Goal: Navigation & Orientation: Understand site structure

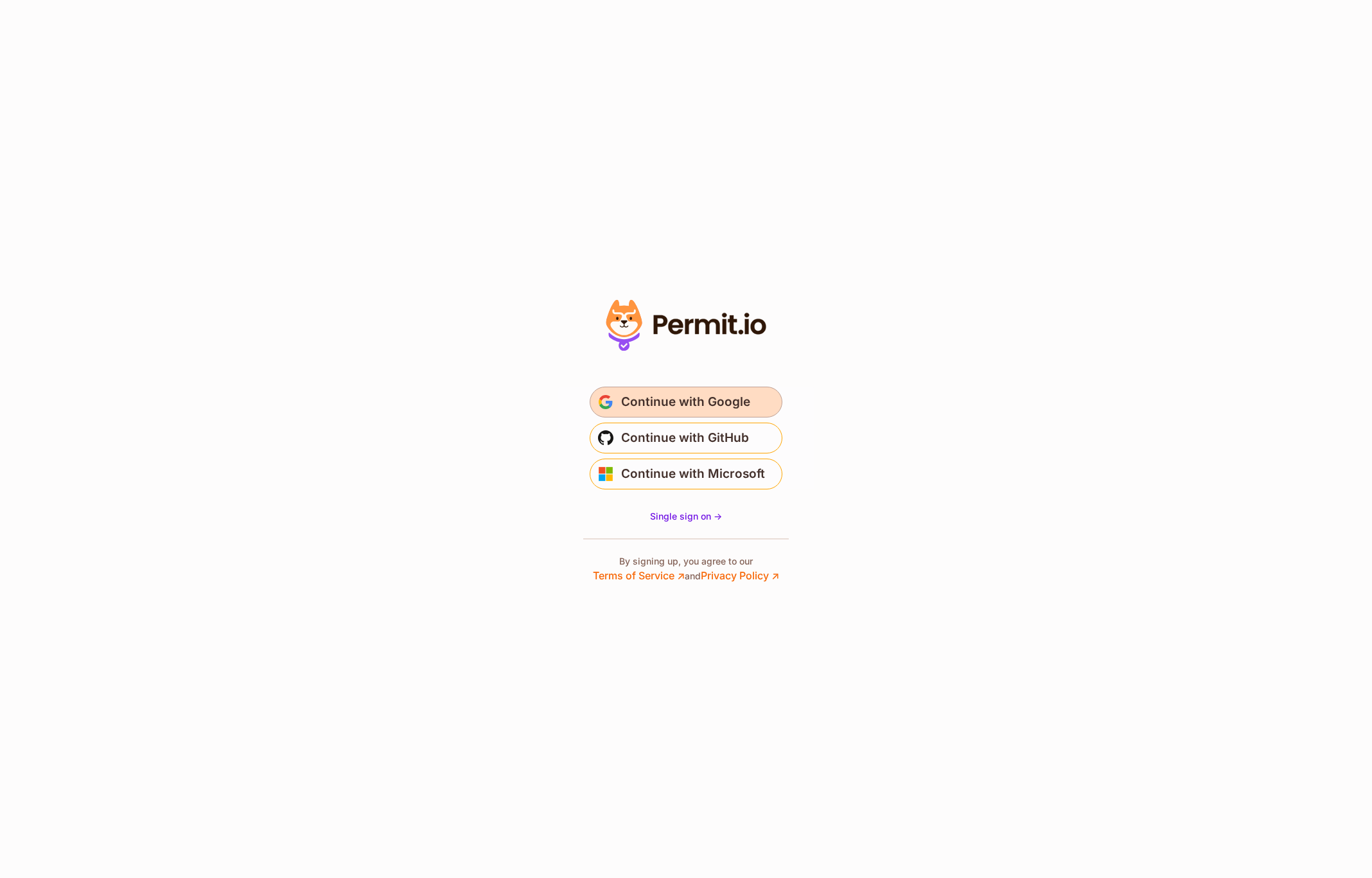
click at [652, 409] on span "Continue with Google" at bounding box center [685, 402] width 129 height 21
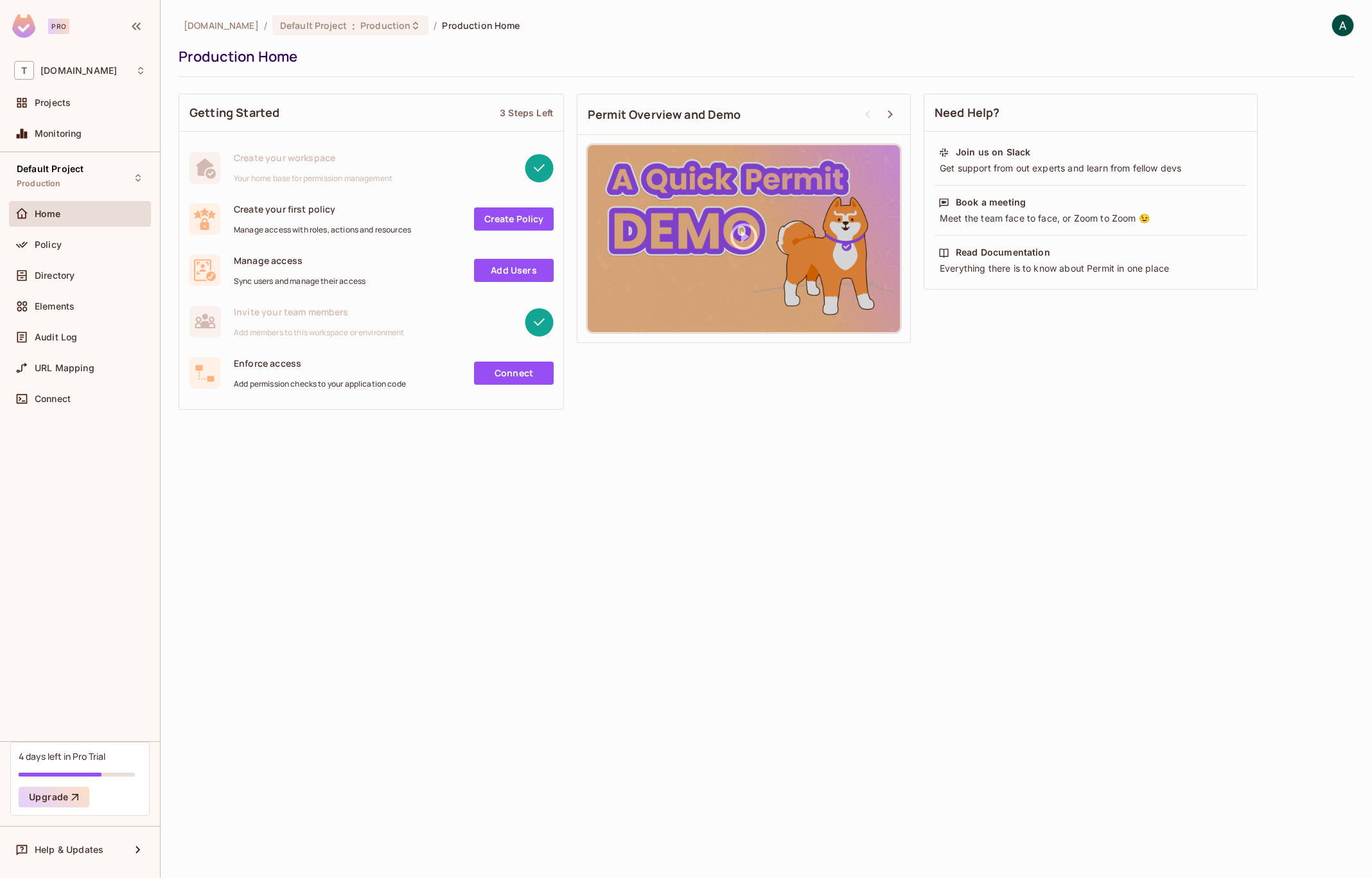
click at [21, 20] on img at bounding box center [24, 25] width 24 height 24
click at [45, 241] on span "Policy" at bounding box center [48, 245] width 27 height 10
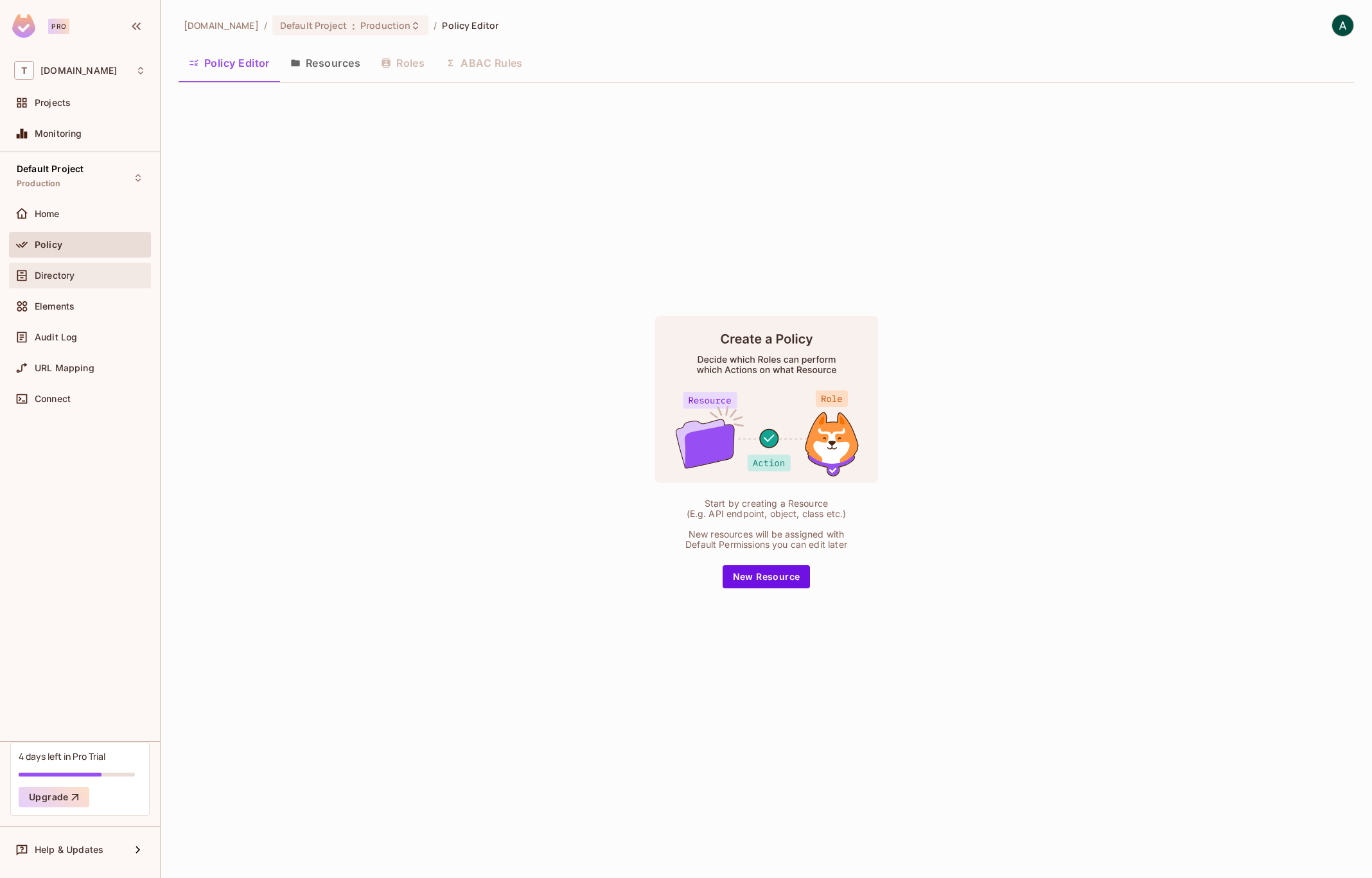
click at [56, 279] on span "Directory" at bounding box center [55, 276] width 40 height 10
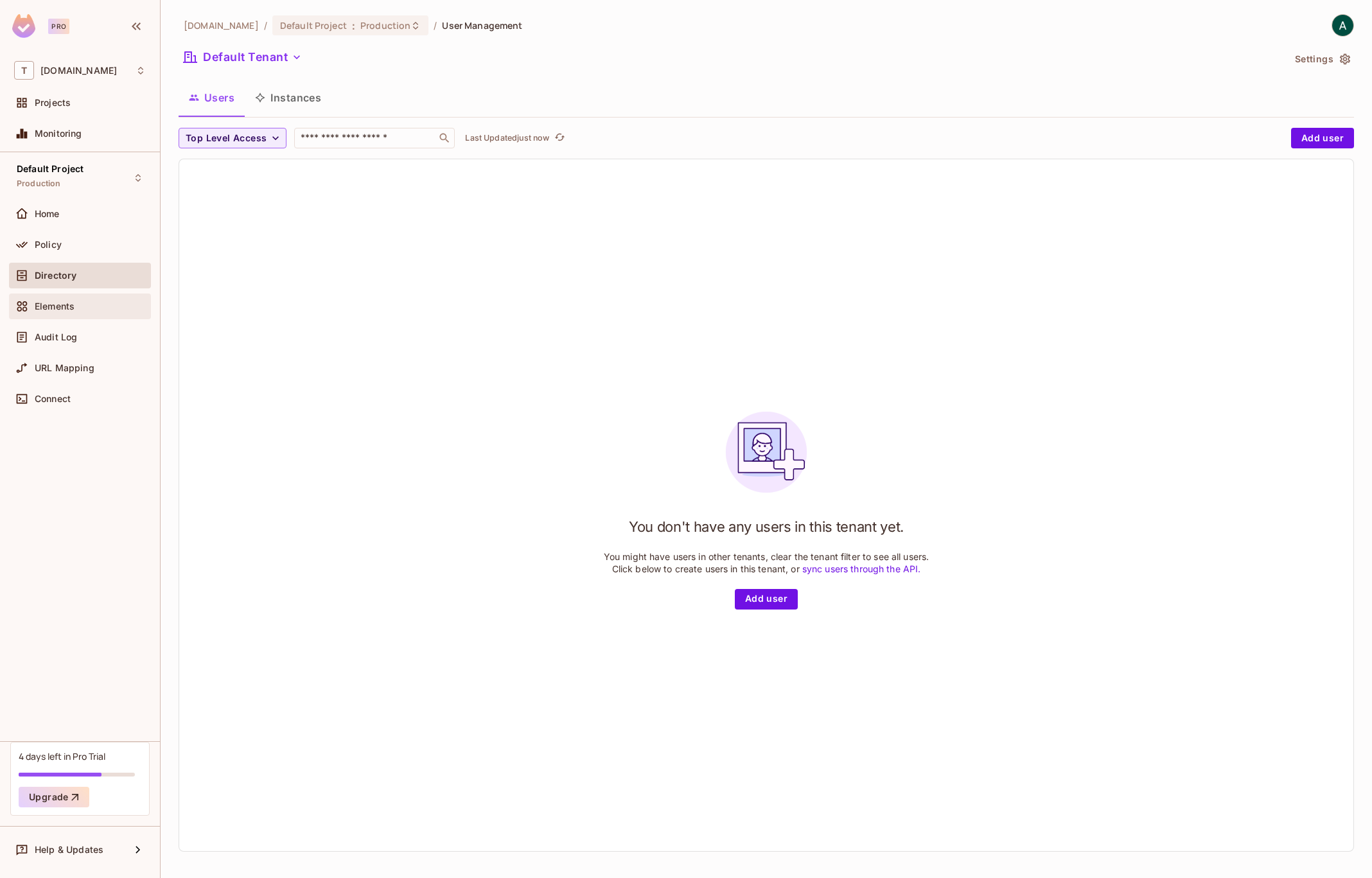
click at [65, 307] on span "Elements" at bounding box center [55, 306] width 40 height 10
